Goal: Entertainment & Leisure: Consume media (video, audio)

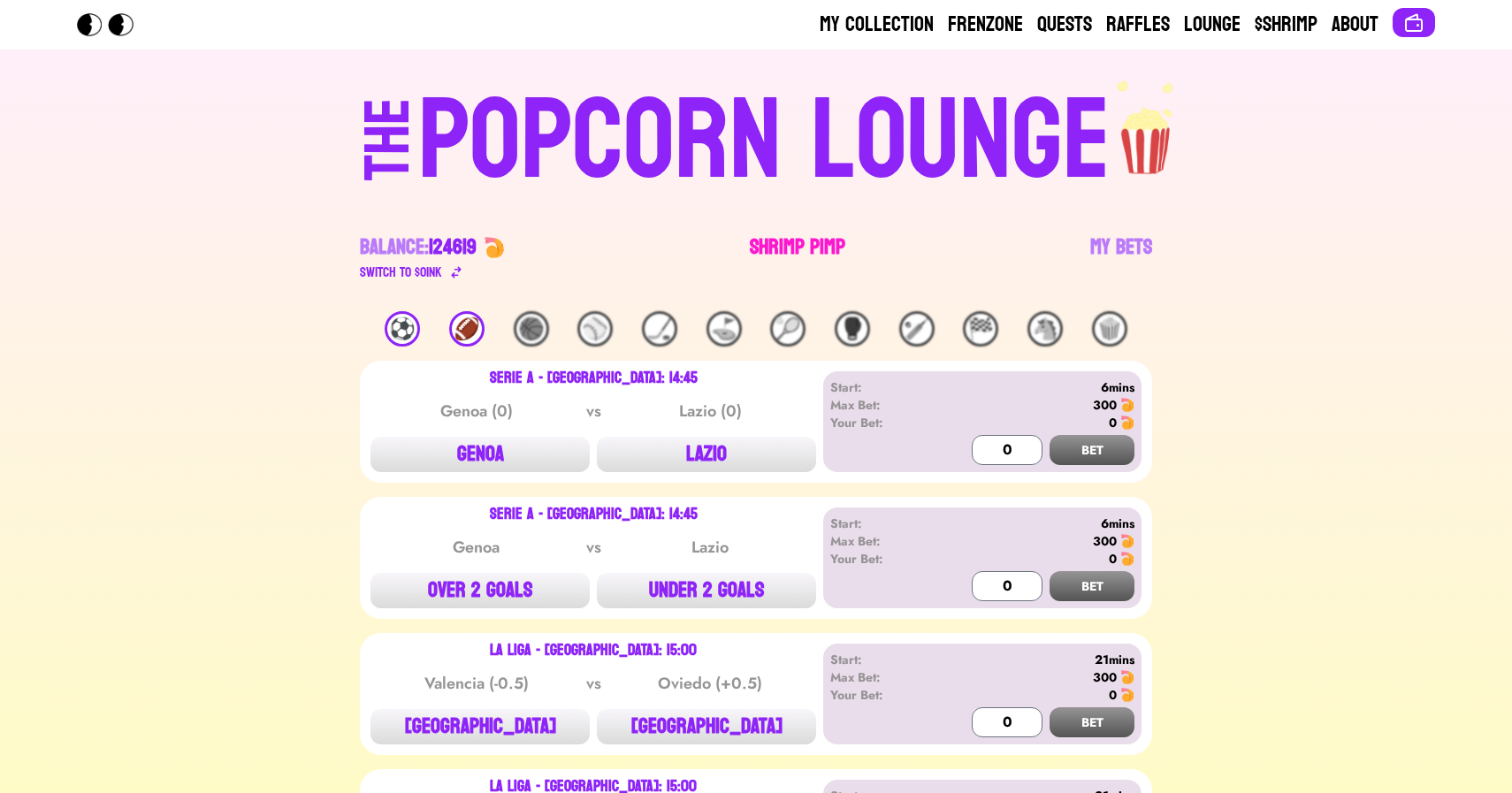
click at [790, 251] on link "Shrimp Pimp" at bounding box center [798, 258] width 96 height 50
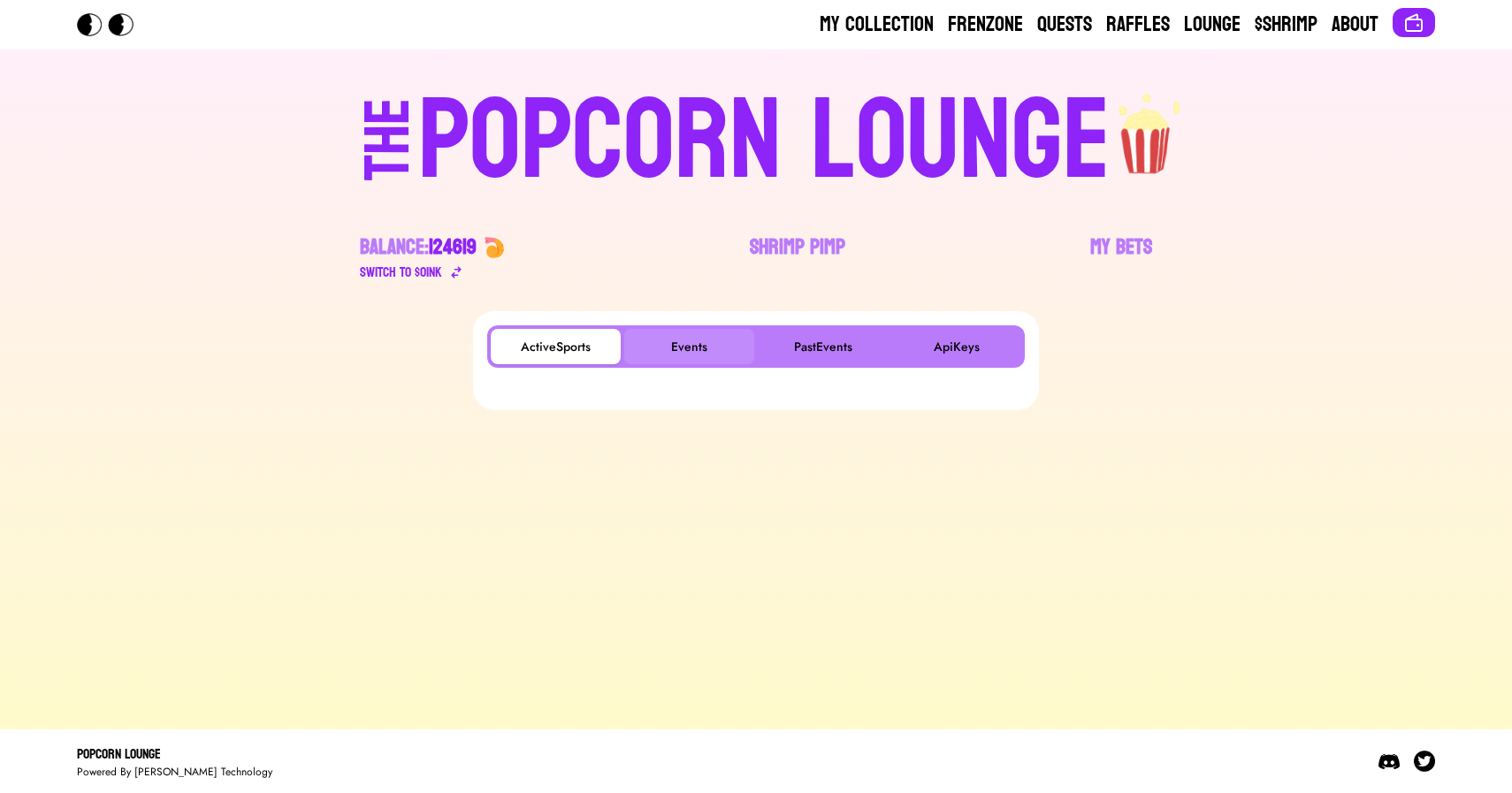
click at [699, 343] on button "Events" at bounding box center [689, 346] width 130 height 35
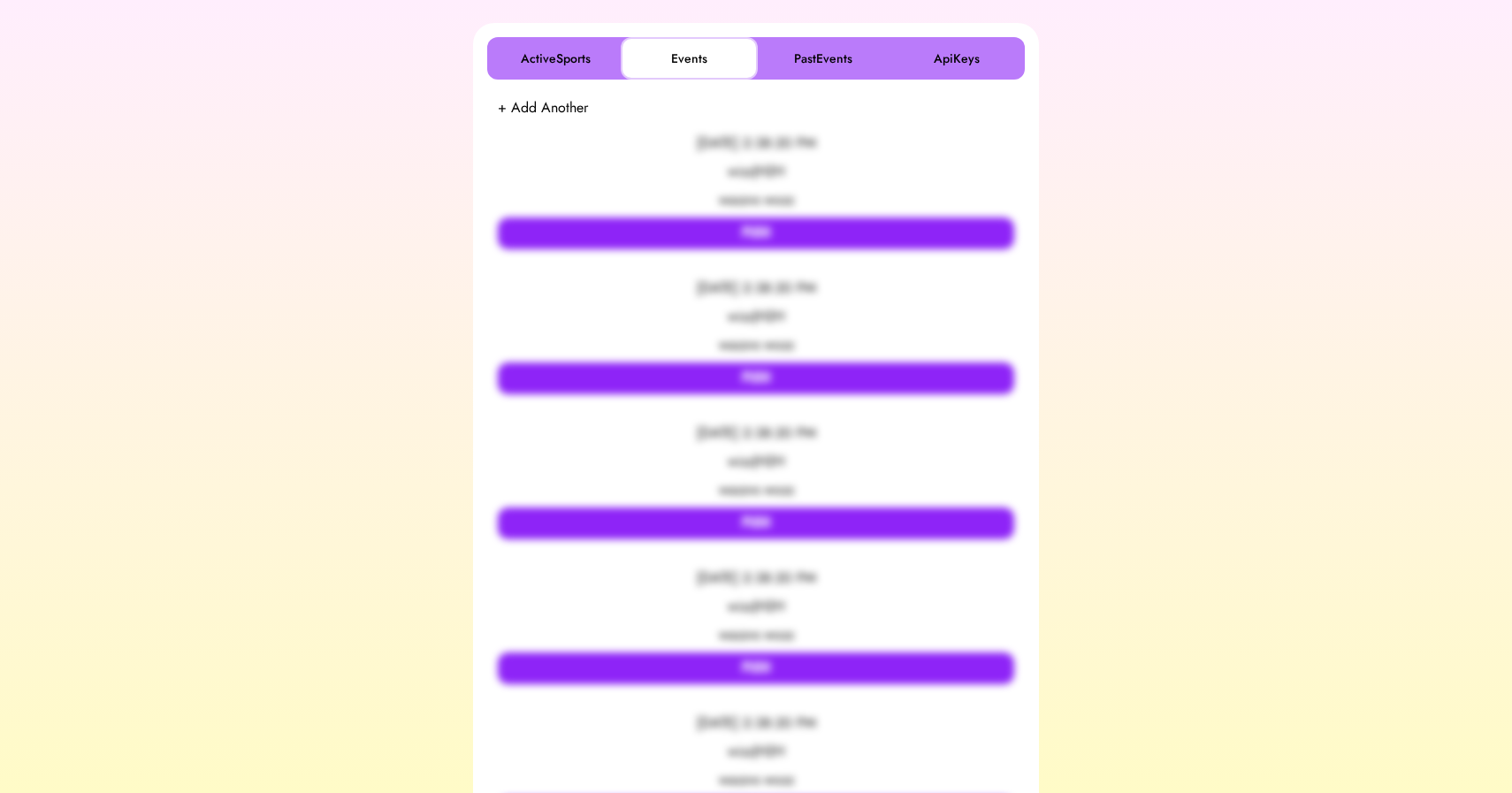
scroll to position [292, 0]
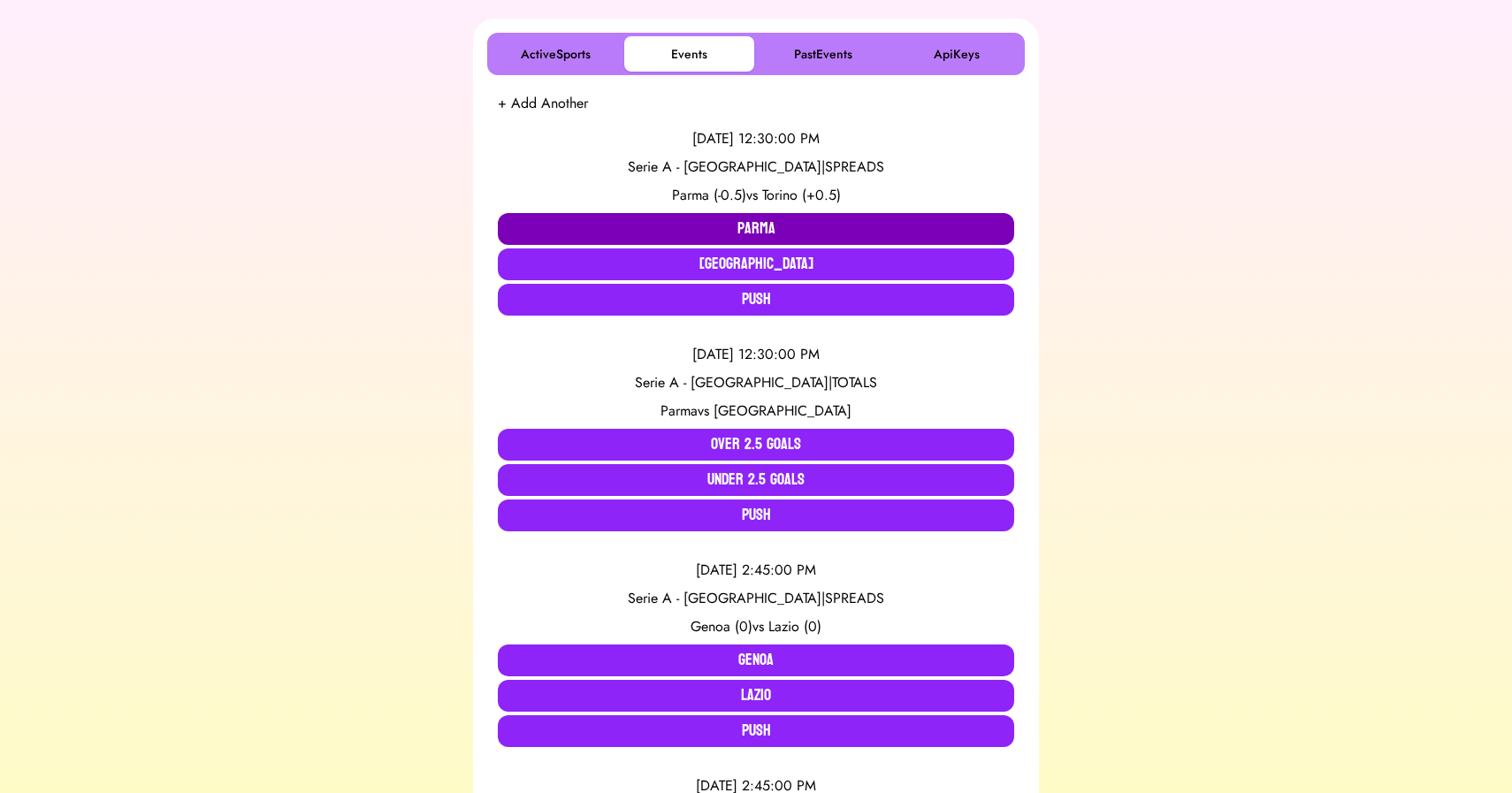
click at [674, 226] on button "Parma" at bounding box center [756, 228] width 517 height 32
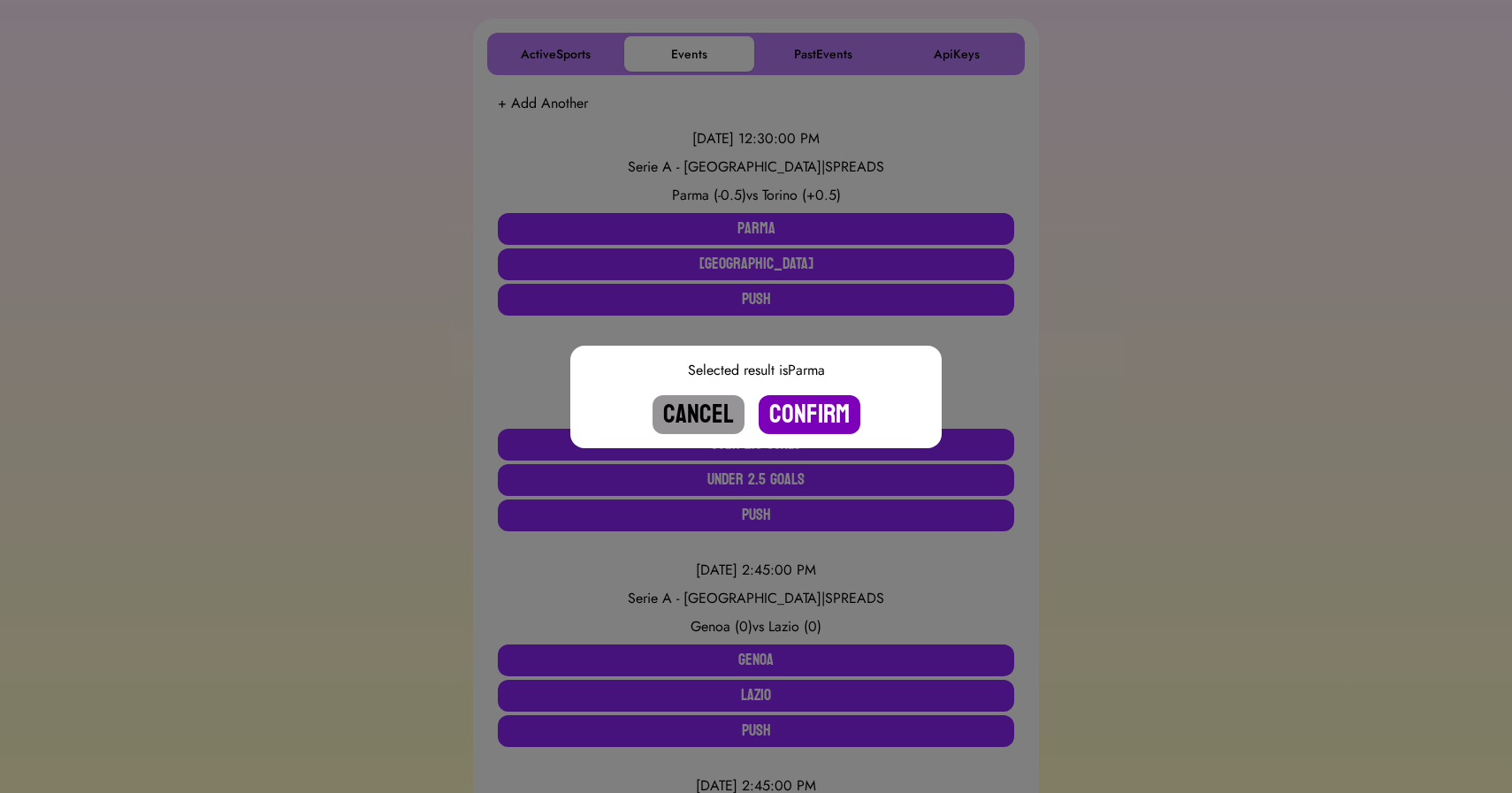
click at [809, 414] on button "Confirm" at bounding box center [809, 414] width 102 height 39
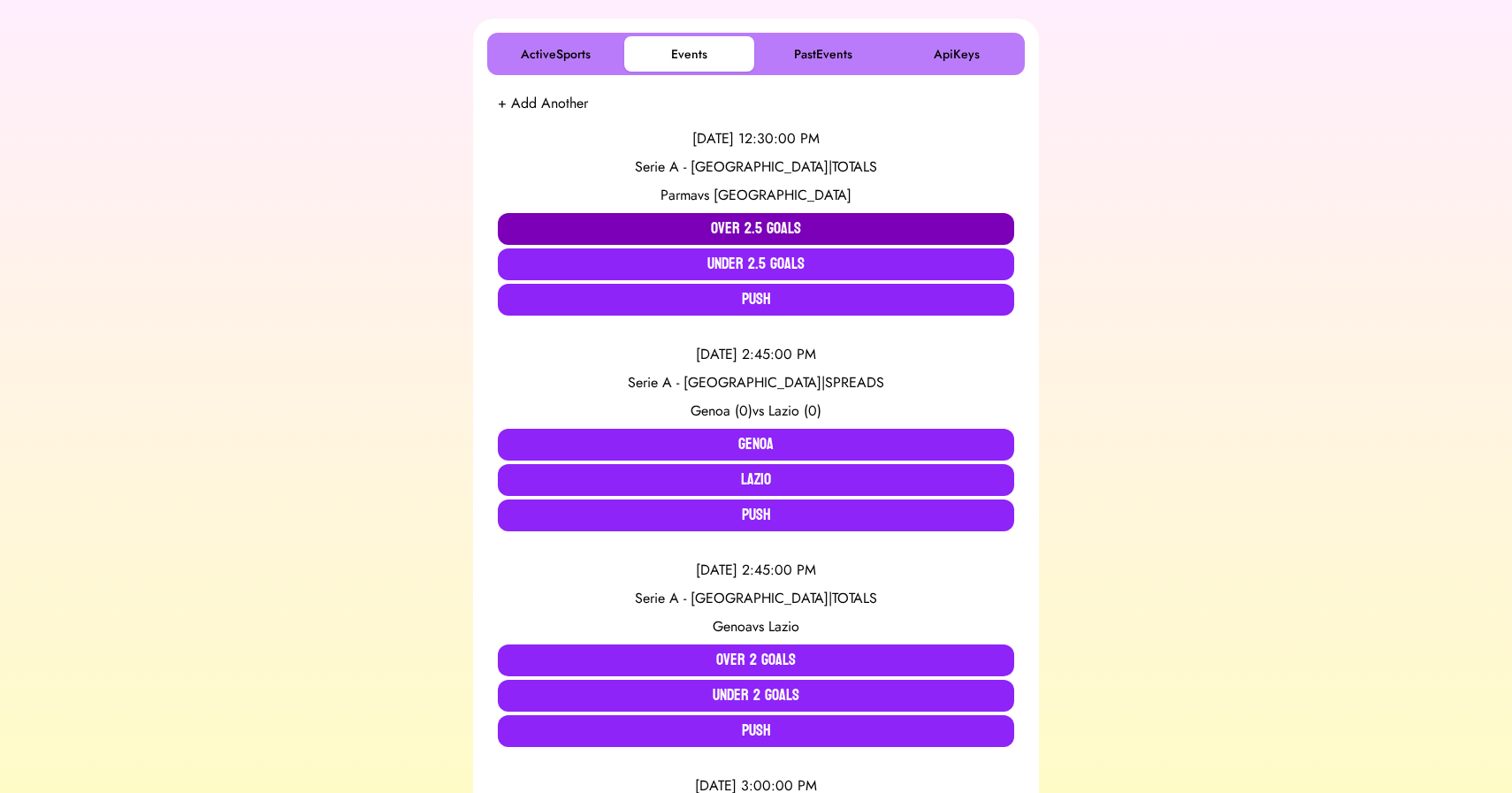
click at [765, 222] on button "Over 2.5 Goals" at bounding box center [756, 228] width 517 height 32
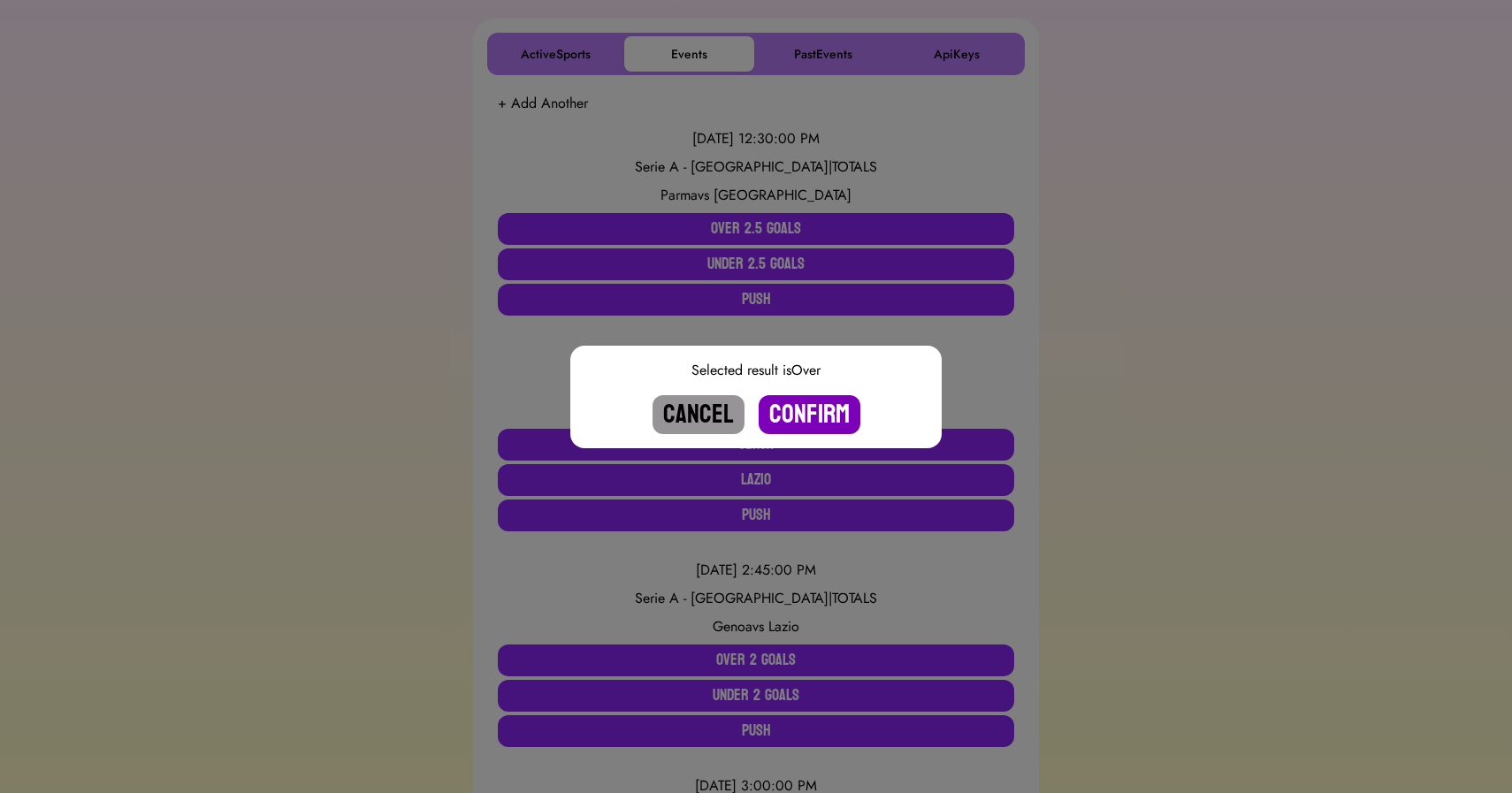
click at [802, 408] on button "Confirm" at bounding box center [809, 414] width 102 height 39
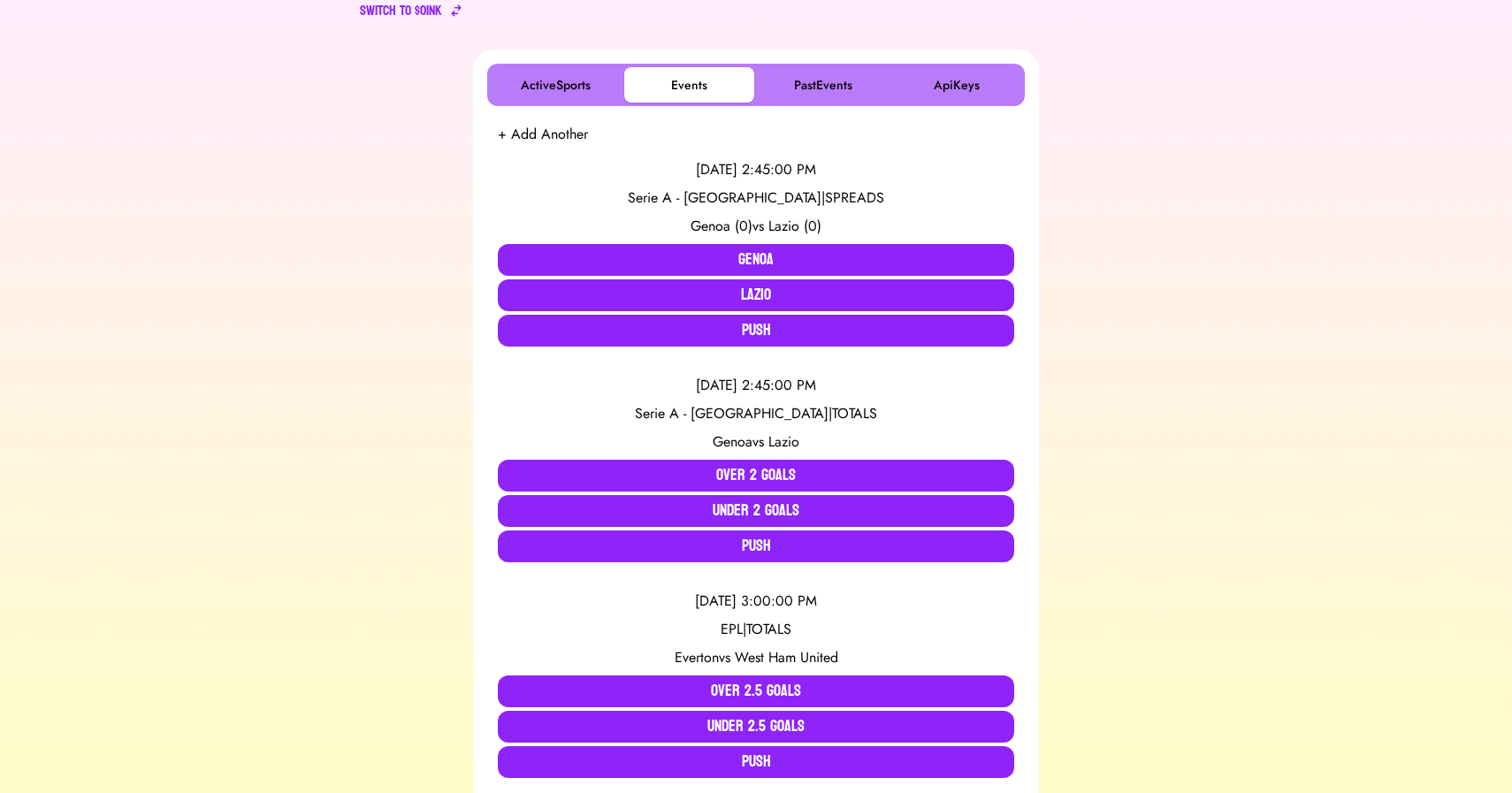
scroll to position [0, 0]
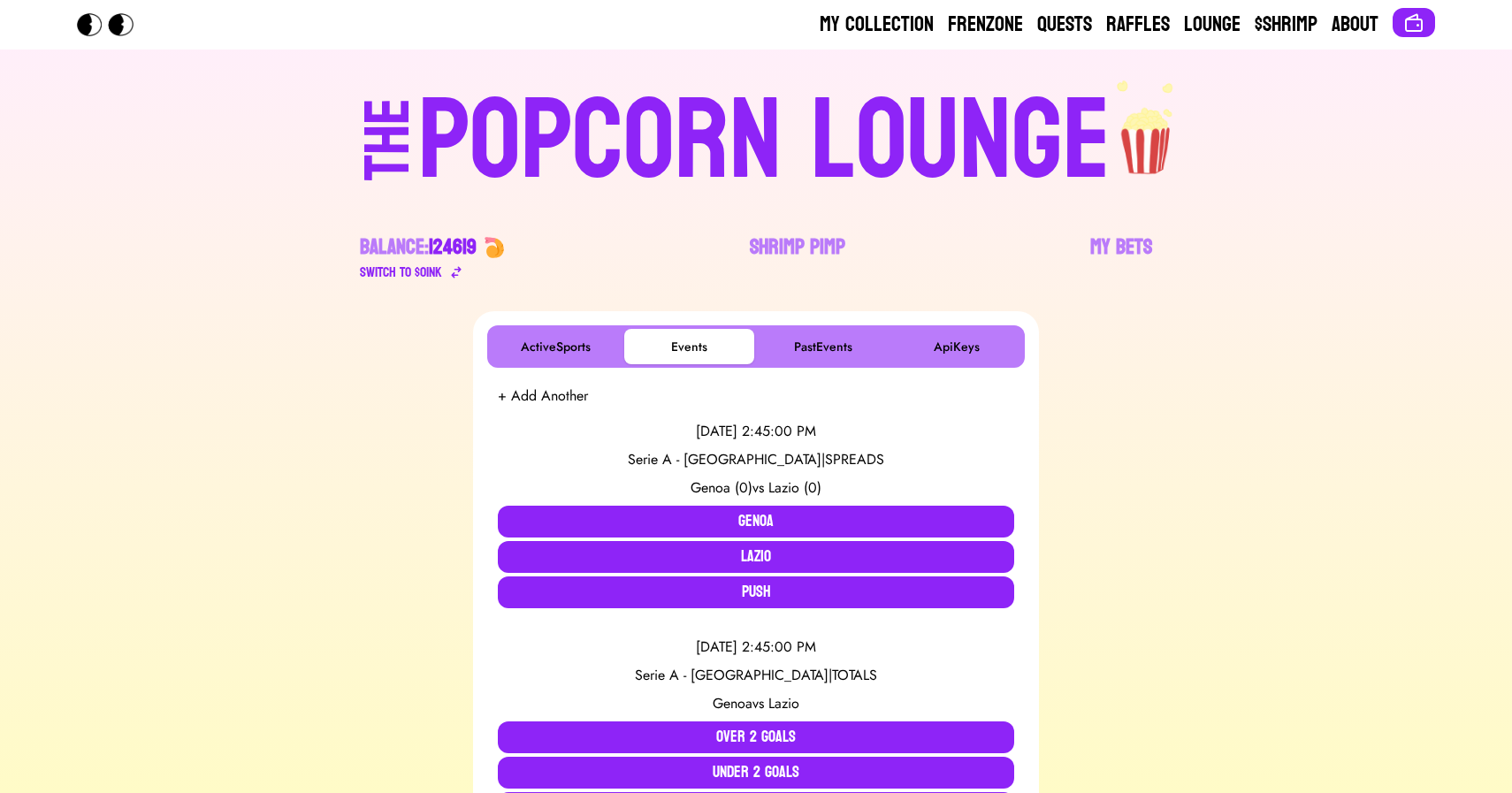
click at [649, 102] on div "POPCORN LOUNGE" at bounding box center [764, 142] width 692 height 113
